Goal: Check status: Check status

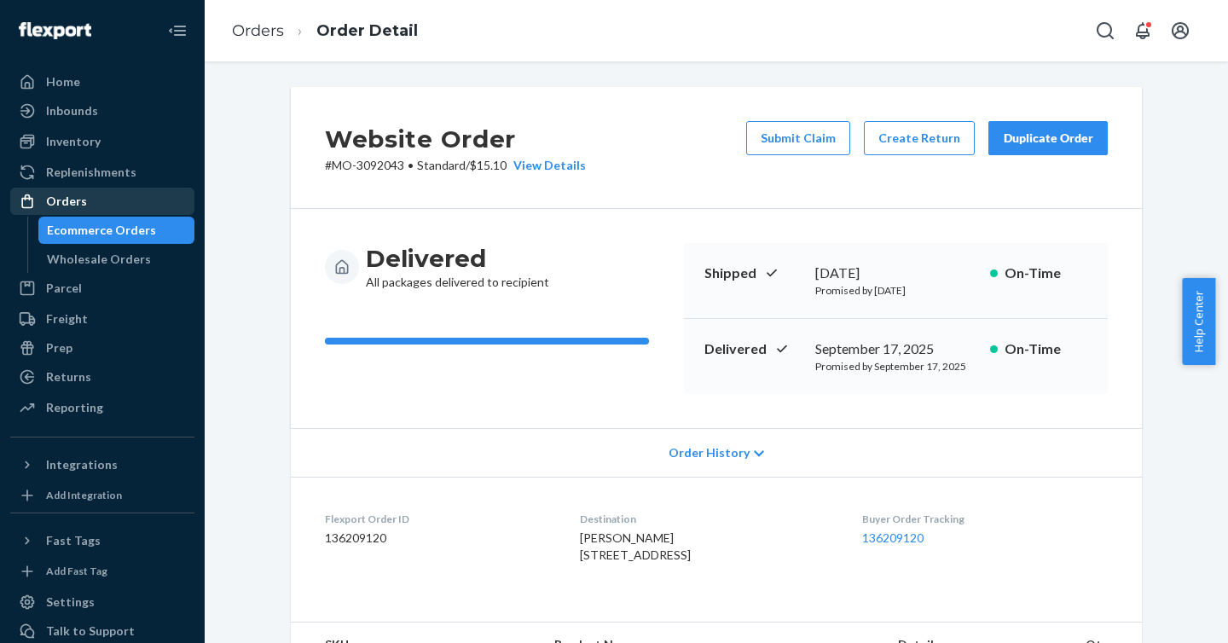
click at [96, 212] on div "Orders" at bounding box center [102, 201] width 181 height 24
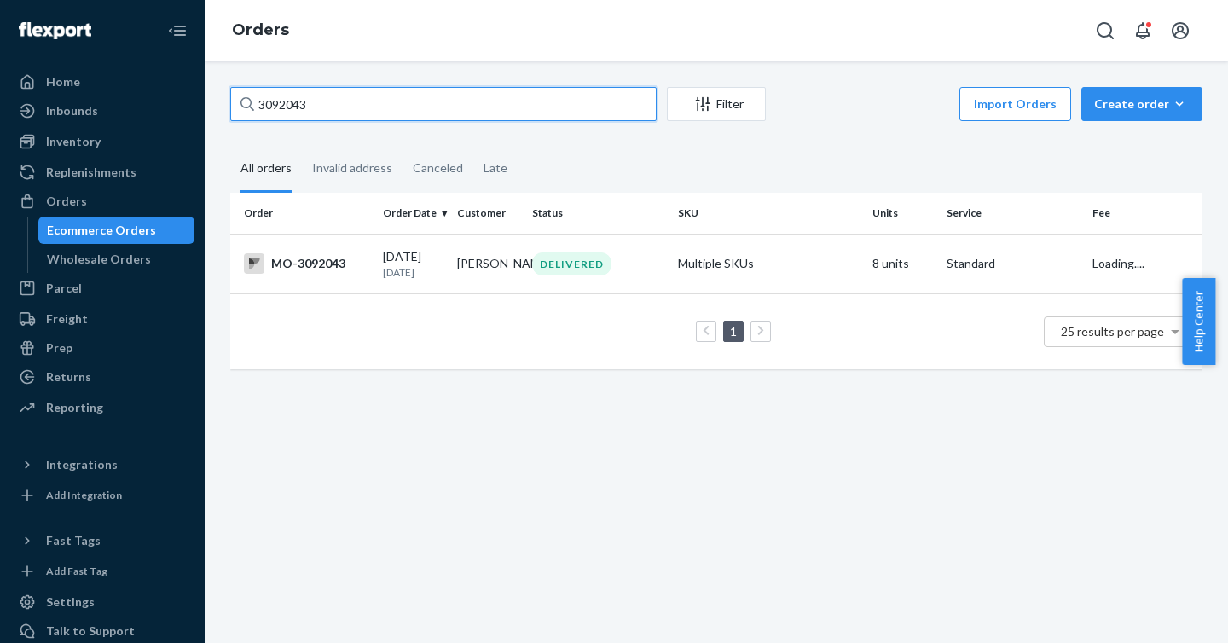
drag, startPoint x: 440, startPoint y: 117, endPoint x: 222, endPoint y: 96, distance: 219.3
click at [218, 99] on div "3092043 Filter Import Orders Create order Ecommerce order Removal order All ord…" at bounding box center [717, 236] width 998 height 299
click at [243, 88] on div "3092043 Filter Import Orders Create order Ecommerce order Removal order All ord…" at bounding box center [717, 236] width 998 height 299
drag, startPoint x: 357, startPoint y: 108, endPoint x: 246, endPoint y: 103, distance: 111.0
click at [246, 102] on div "3092043" at bounding box center [443, 104] width 426 height 34
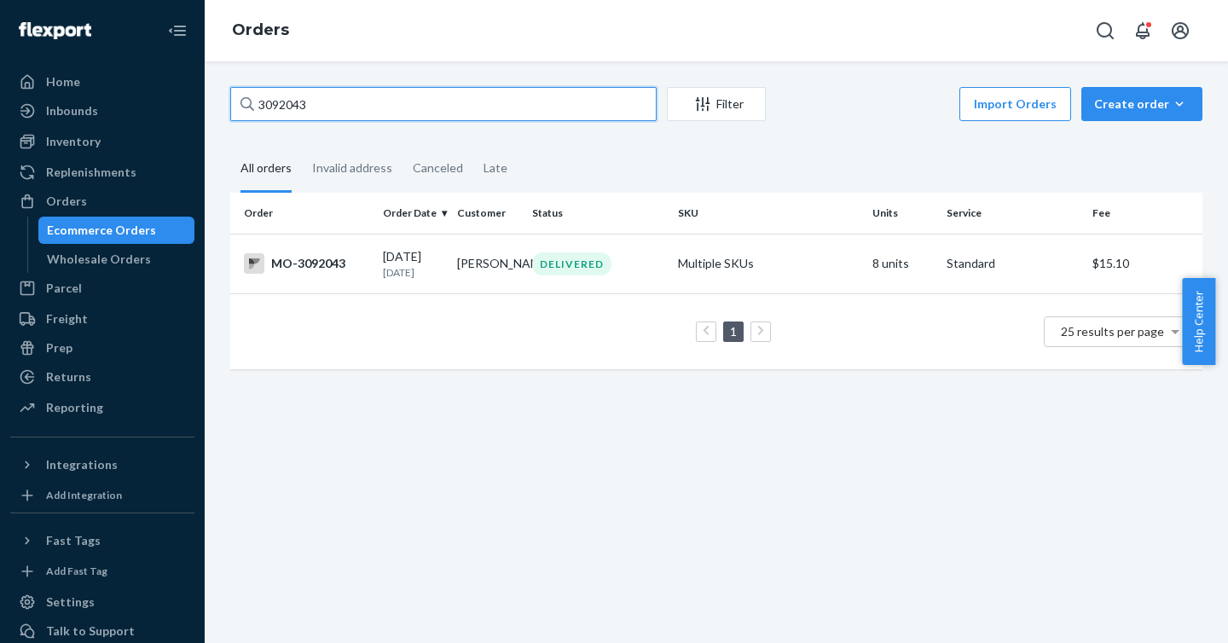
paste input "3146685"
type input "3146685"
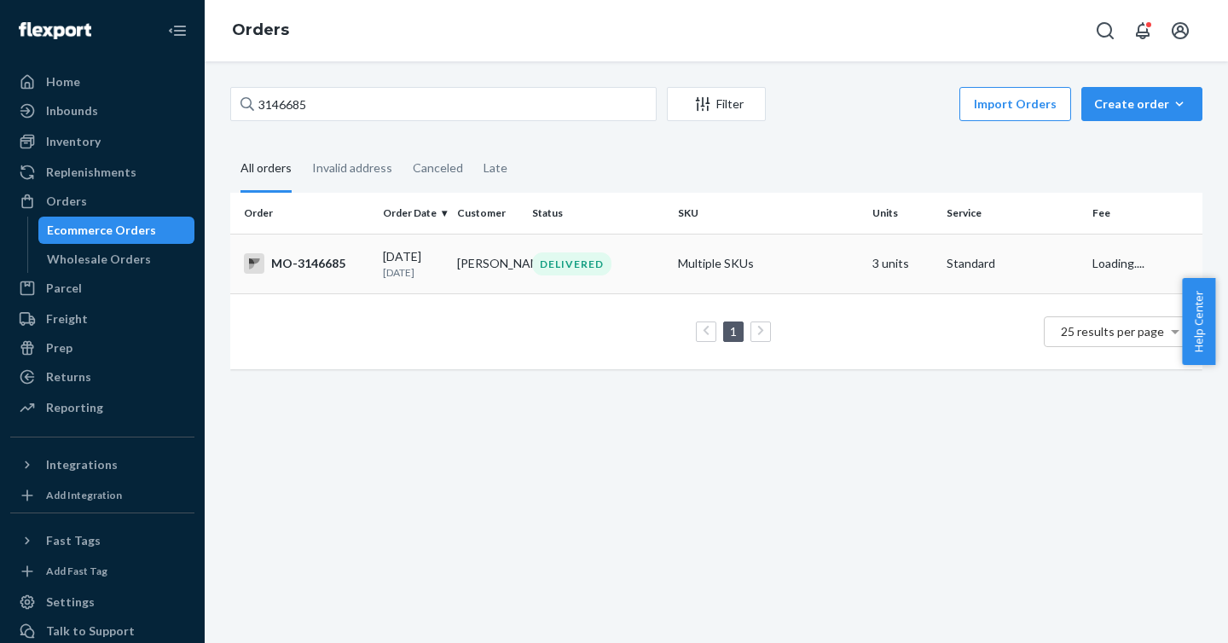
click at [300, 272] on div "MO-3146685" at bounding box center [306, 263] width 125 height 20
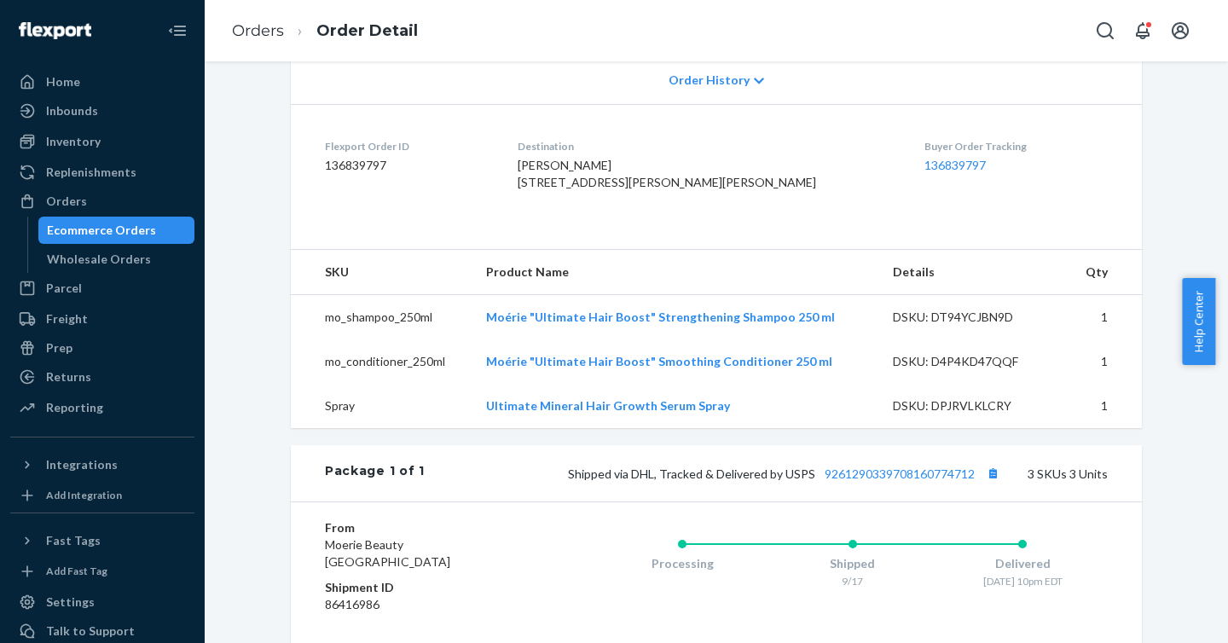
scroll to position [374, 0]
drag, startPoint x: 78, startPoint y: 199, endPoint x: 165, endPoint y: 183, distance: 88.5
click at [78, 200] on div "Orders" at bounding box center [66, 201] width 41 height 17
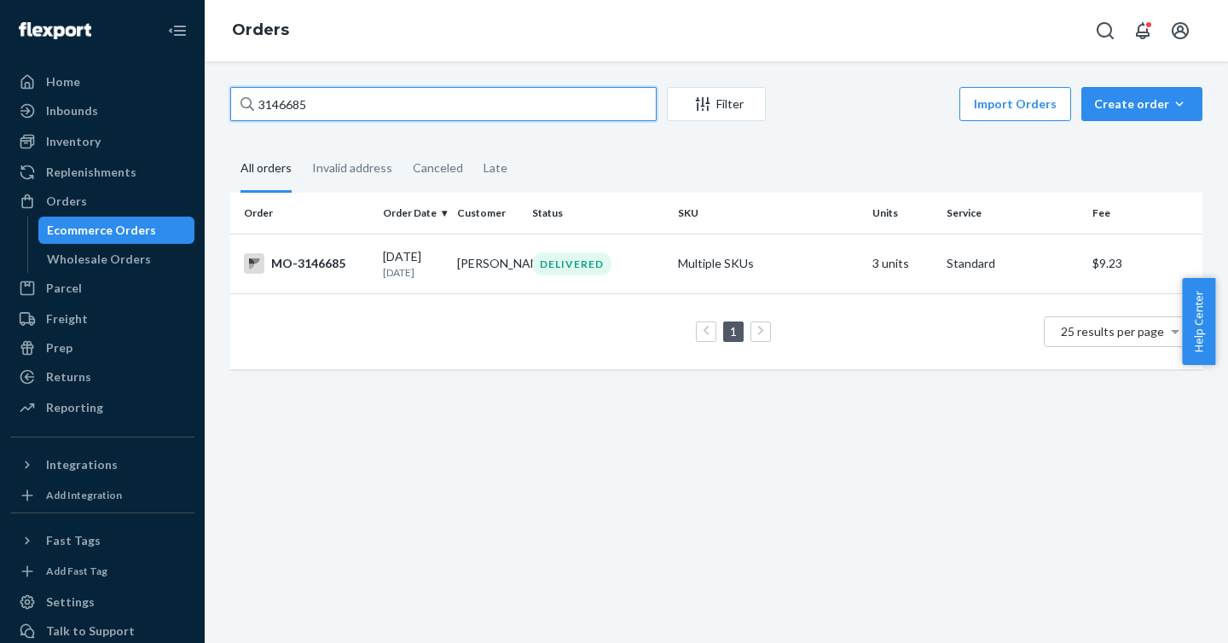
drag, startPoint x: 359, startPoint y: 103, endPoint x: 240, endPoint y: 102, distance: 119.4
click at [240, 101] on input "3146685" at bounding box center [443, 104] width 426 height 34
paste input "1848641"
type input "1848641"
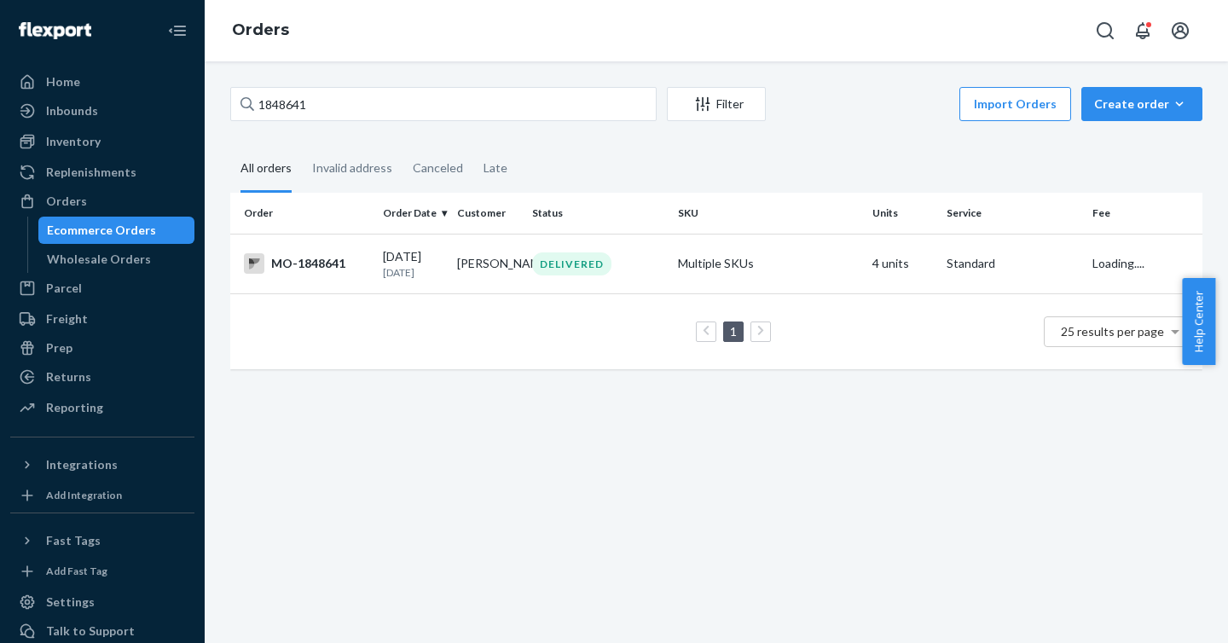
drag, startPoint x: 298, startPoint y: 258, endPoint x: 307, endPoint y: 259, distance: 9.4
click at [298, 259] on div "MO-1848641" at bounding box center [306, 263] width 125 height 20
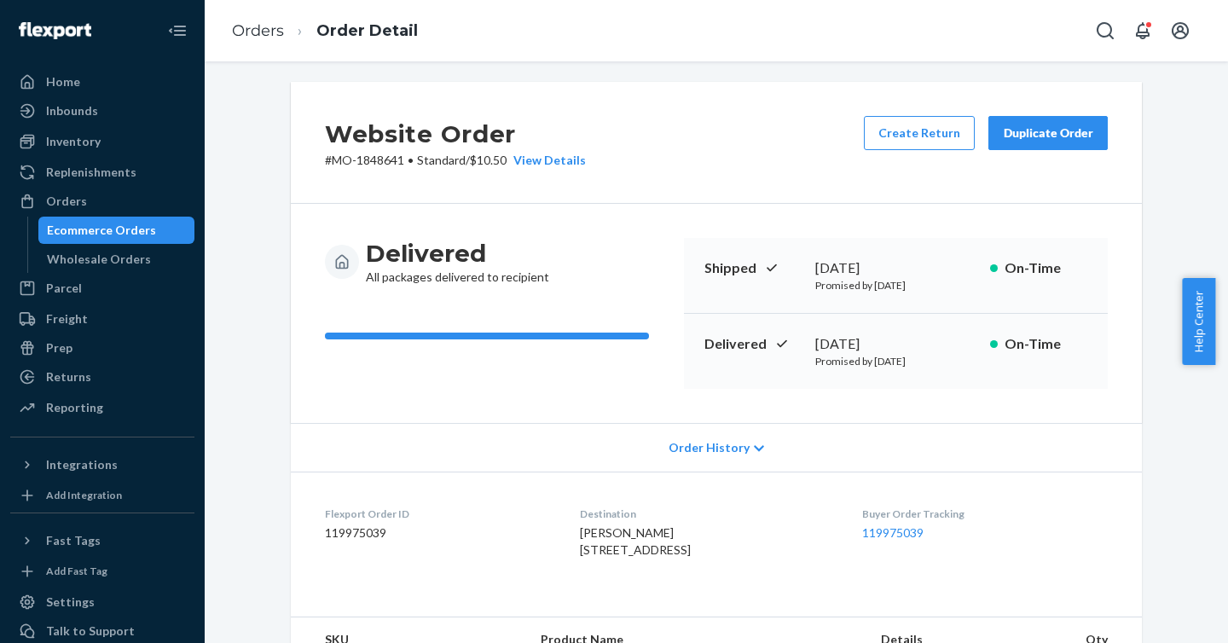
scroll to position [7, 0]
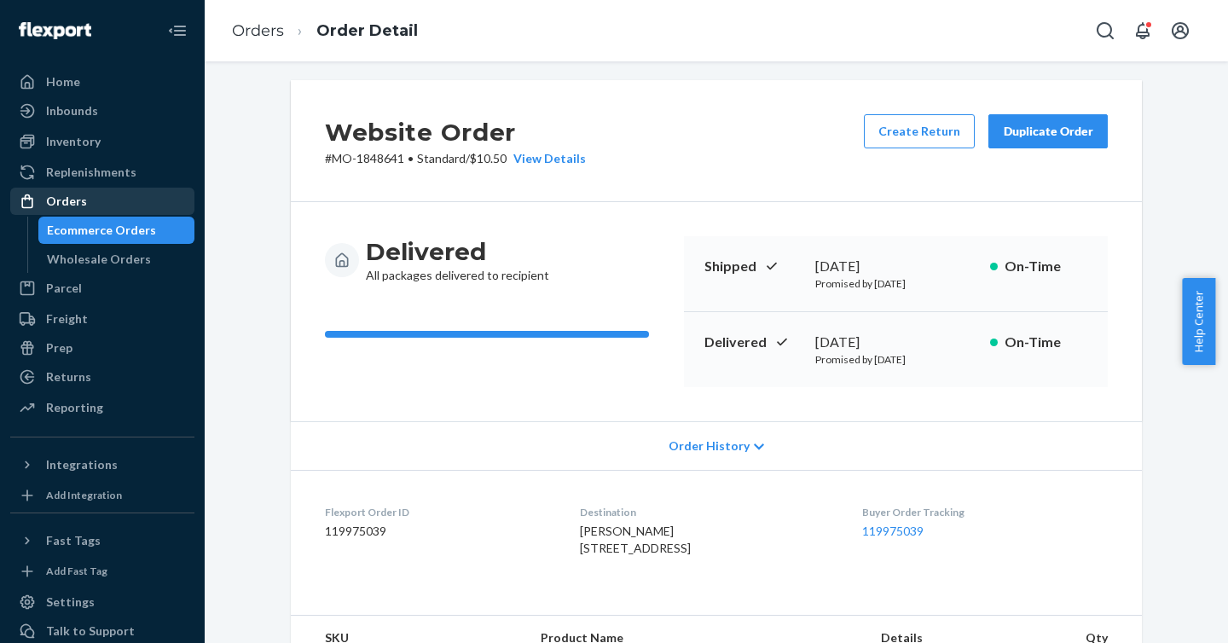
drag, startPoint x: 74, startPoint y: 200, endPoint x: 93, endPoint y: 194, distance: 19.7
click at [74, 200] on div "Orders" at bounding box center [66, 201] width 41 height 17
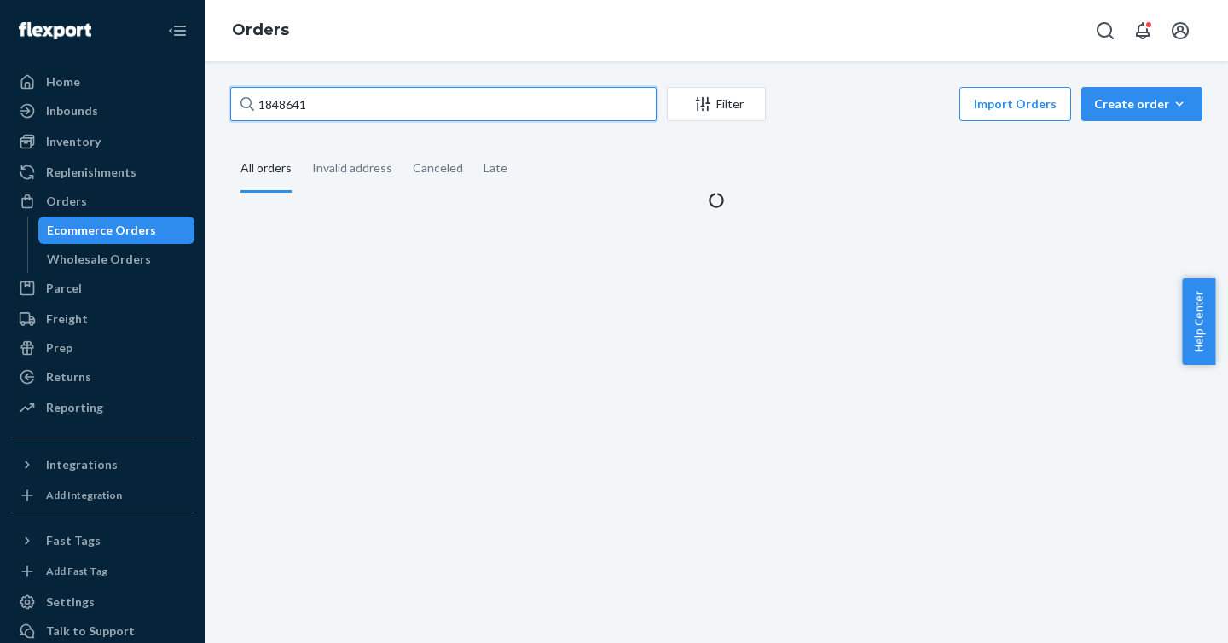
drag, startPoint x: 286, startPoint y: 102, endPoint x: 223, endPoint y: 96, distance: 62.6
click at [223, 96] on div "1848641 Filter Import Orders Create order Ecommerce order Removal order All ord…" at bounding box center [717, 148] width 998 height 122
paste input "3155890"
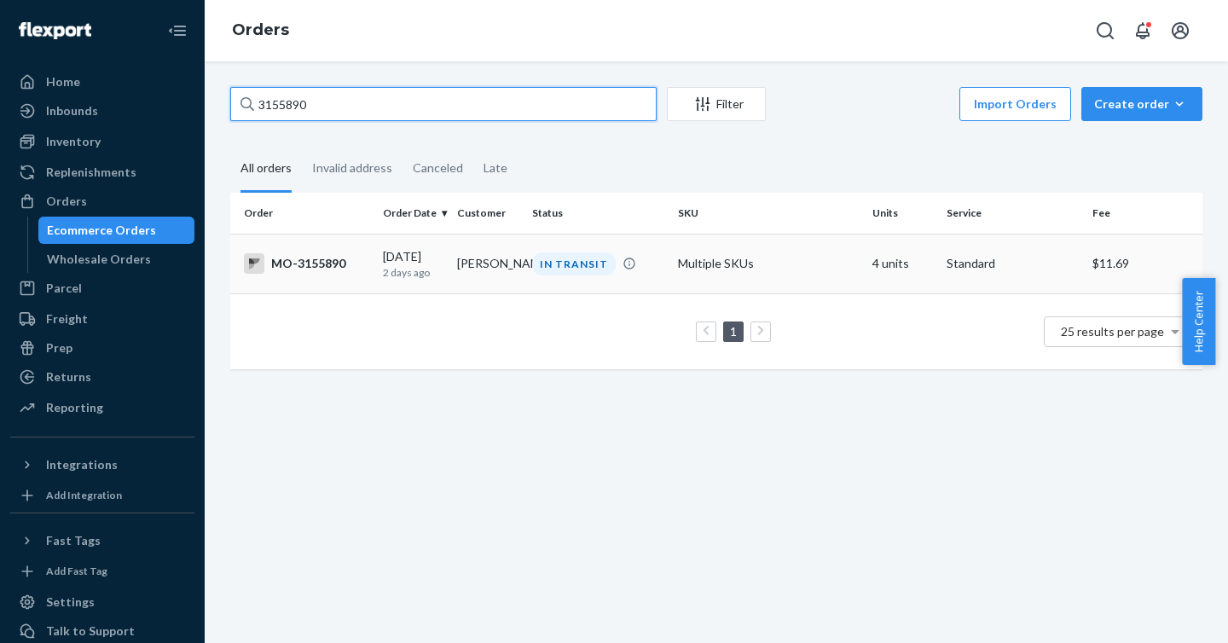
type input "3155890"
click at [307, 267] on div "MO-3155890" at bounding box center [306, 263] width 125 height 20
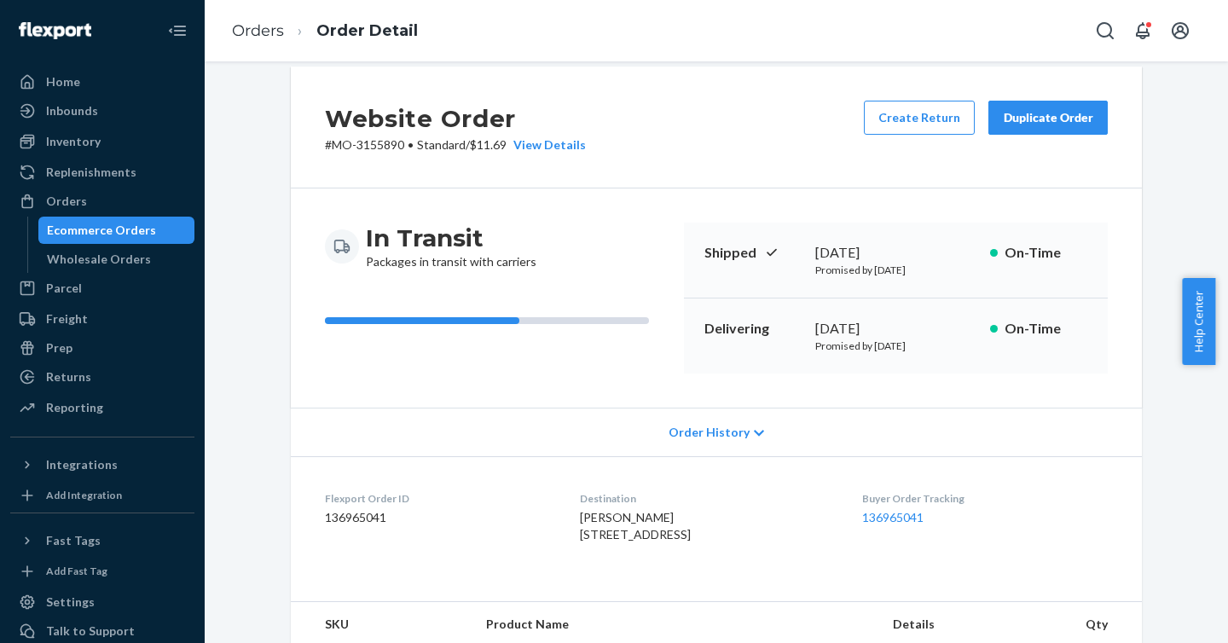
scroll to position [39, 0]
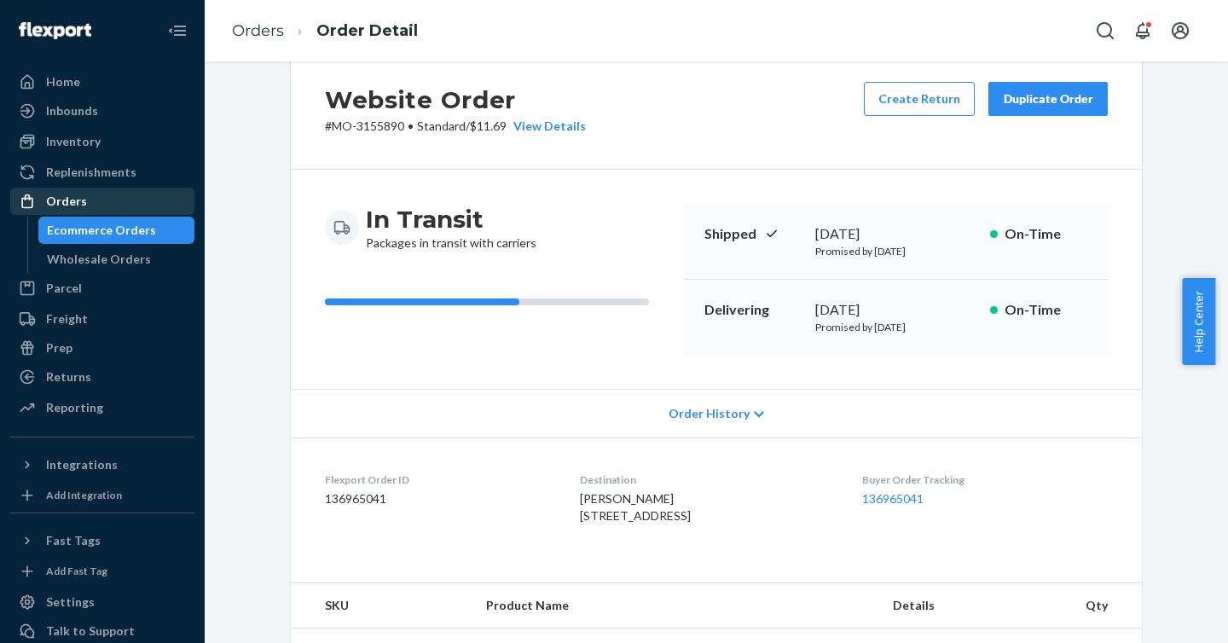
click at [111, 198] on div "Orders" at bounding box center [102, 201] width 181 height 24
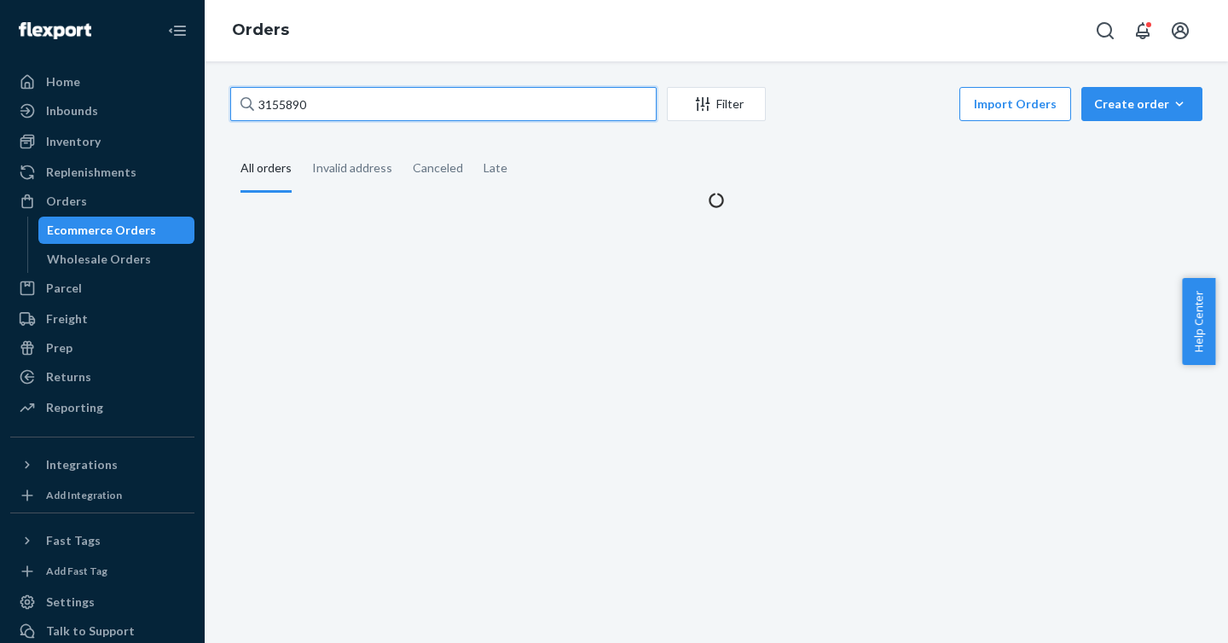
drag, startPoint x: 350, startPoint y: 102, endPoint x: 207, endPoint y: 95, distance: 142.6
click at [207, 95] on div "3155890 Filter Import Orders Create order Ecommerce order Removal order All ord…" at bounding box center [717, 352] width 1024 height 582
paste input "3105772"
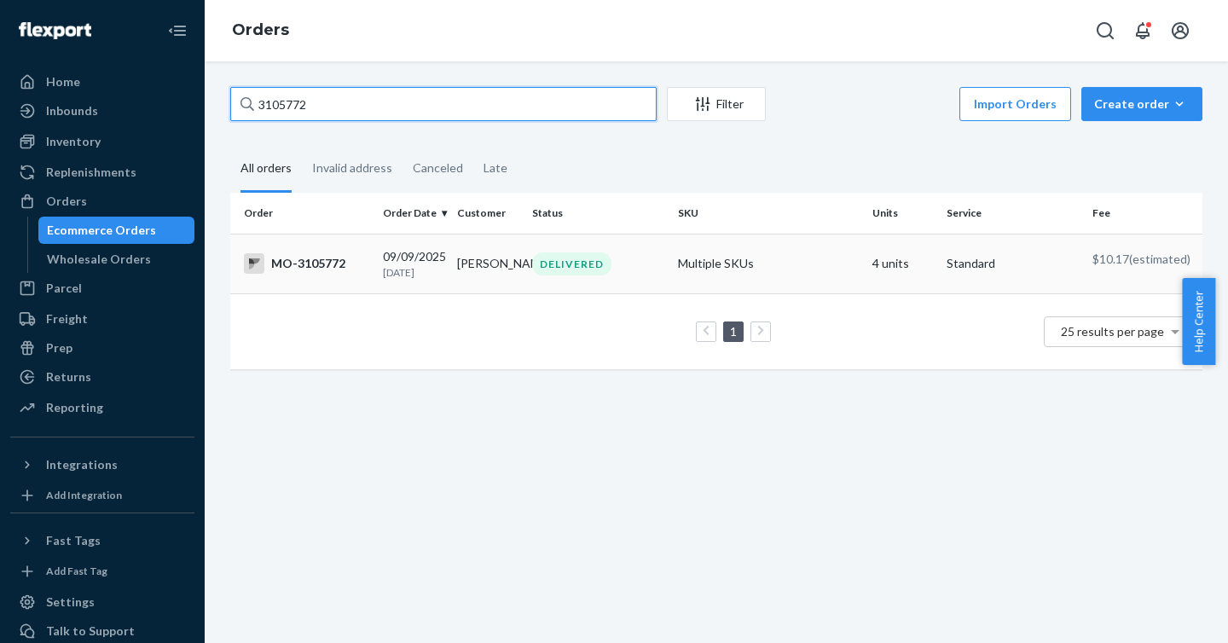
type input "3105772"
click at [299, 270] on div "MO-3105772" at bounding box center [306, 263] width 125 height 20
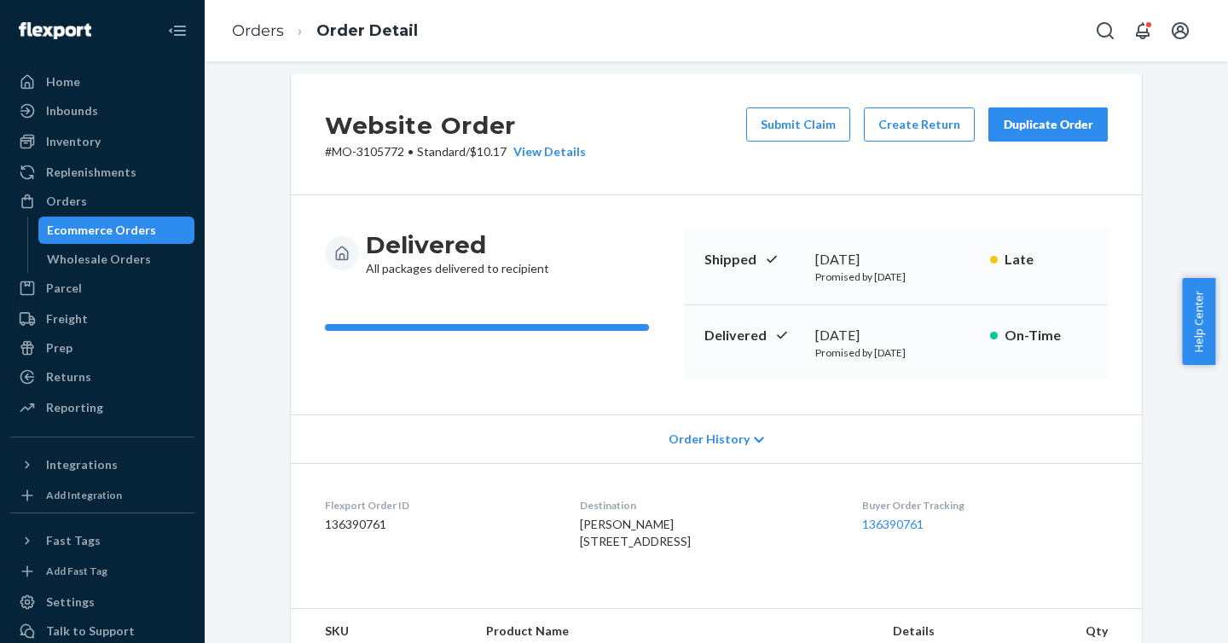
scroll to position [26, 0]
